Goal: Find specific page/section: Find specific page/section

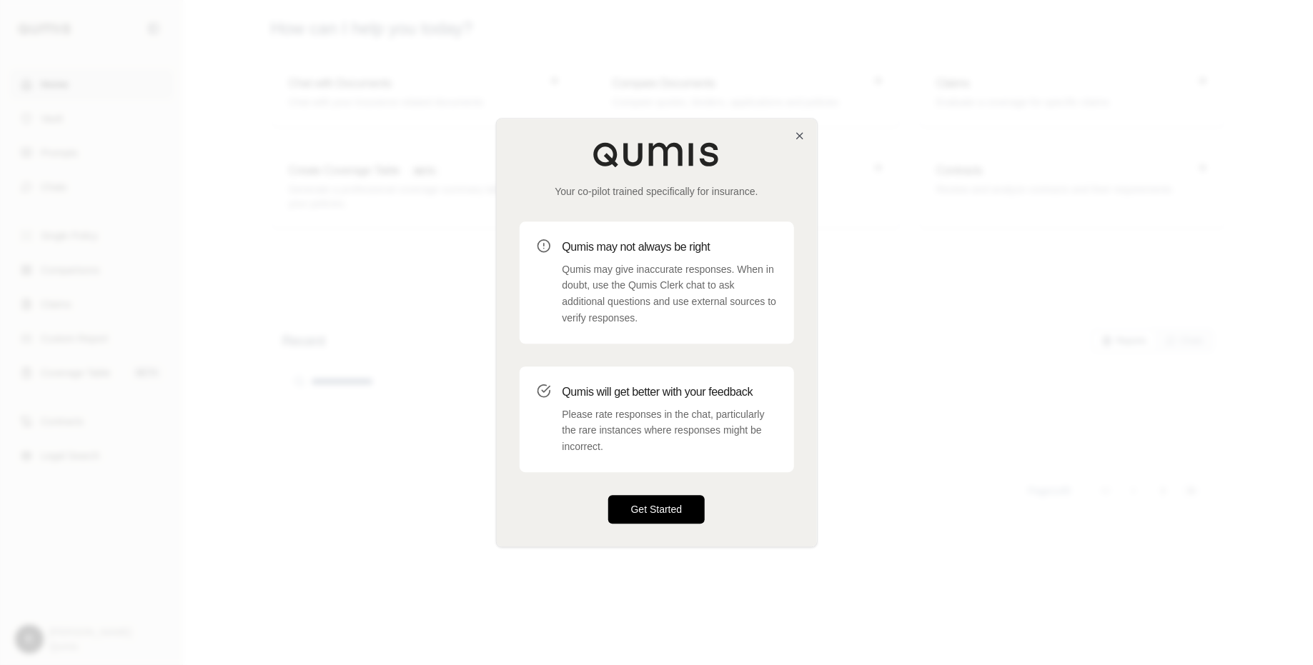
click at [636, 513] on button "Get Started" at bounding box center [656, 509] width 97 height 29
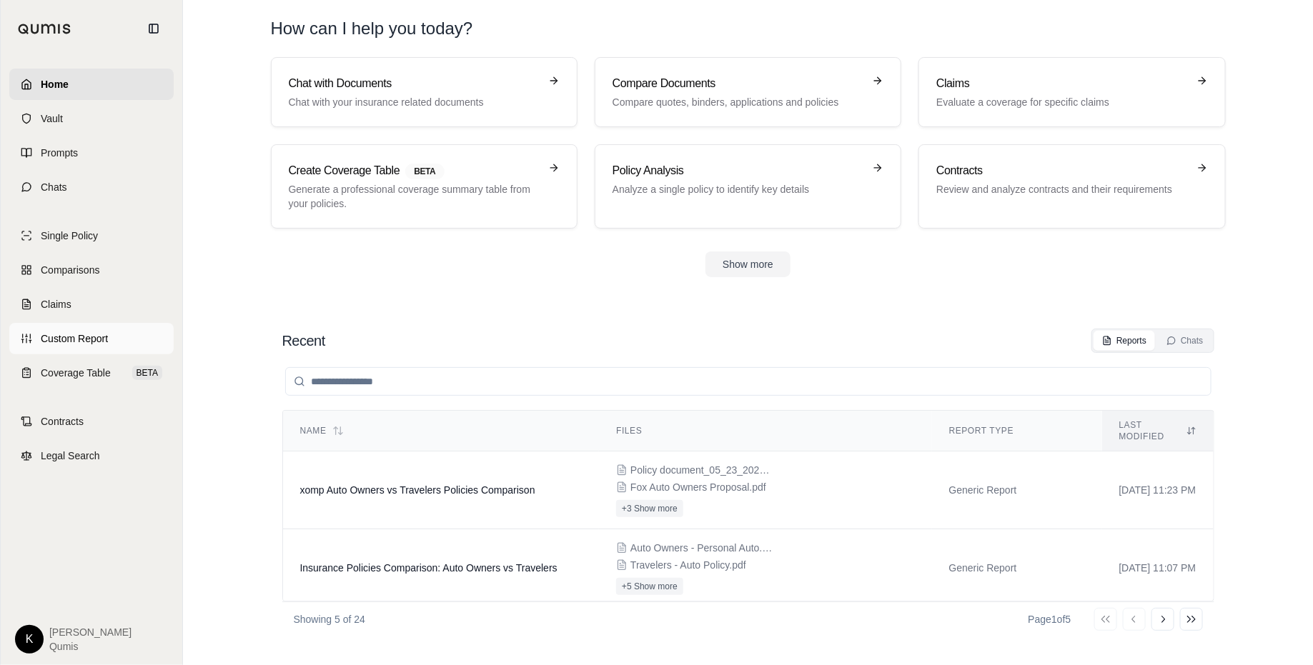
click at [102, 324] on link "Custom Report" at bounding box center [91, 338] width 164 height 31
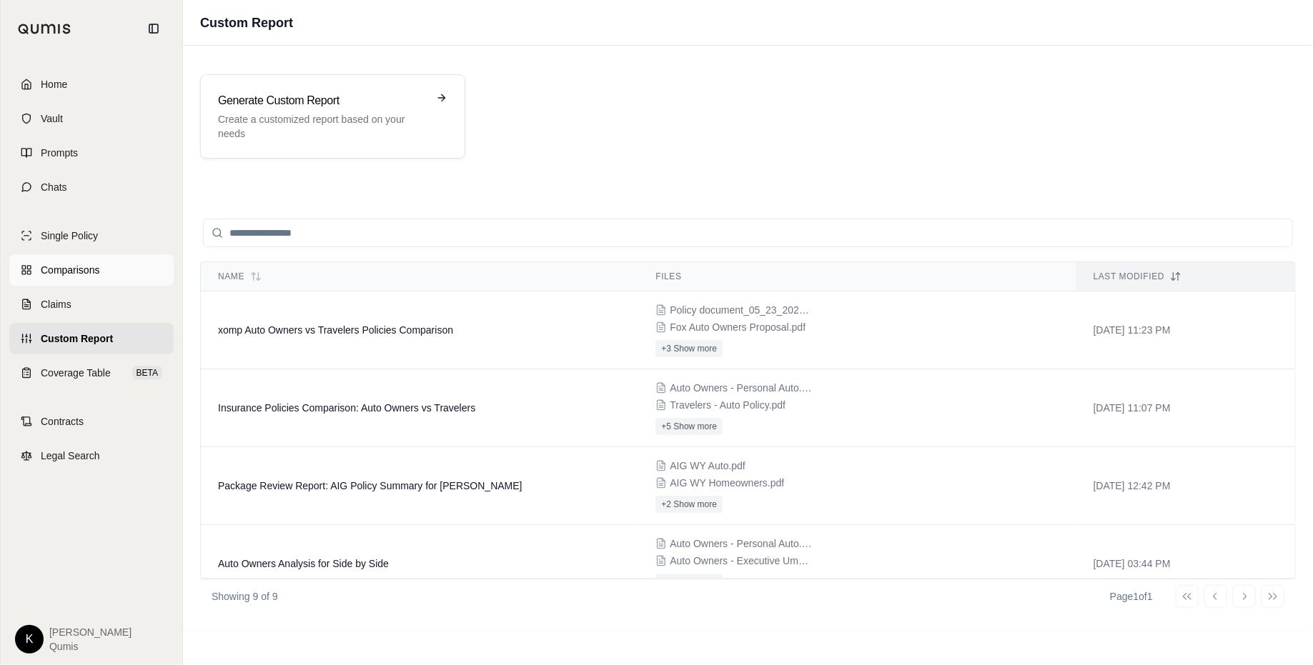
click at [94, 276] on span "Comparisons" at bounding box center [70, 270] width 59 height 14
